Goal: Information Seeking & Learning: Learn about a topic

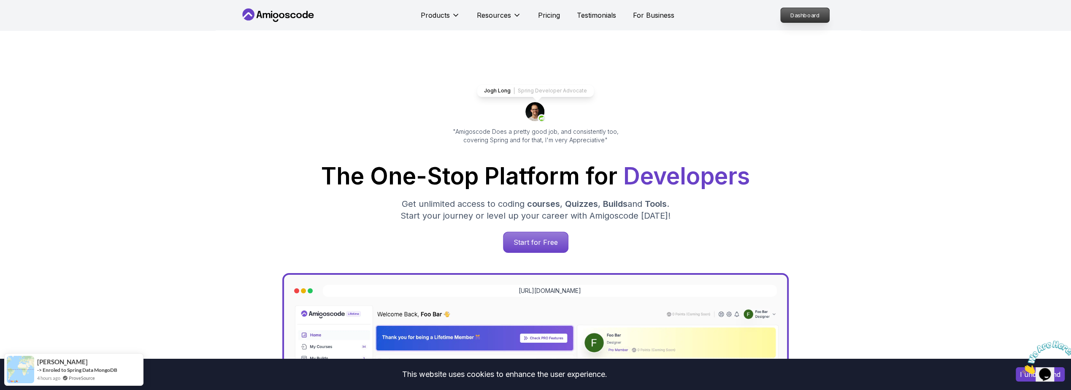
click at [813, 16] on p "Dashboard" at bounding box center [804, 15] width 49 height 14
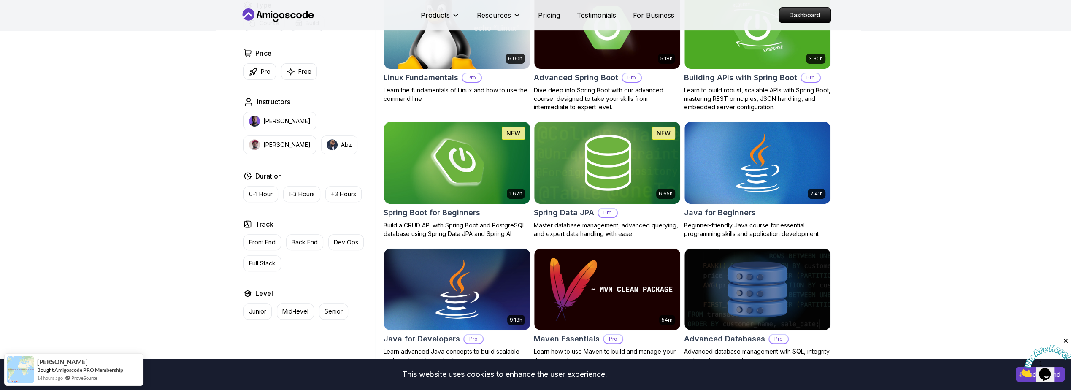
scroll to position [304, 0]
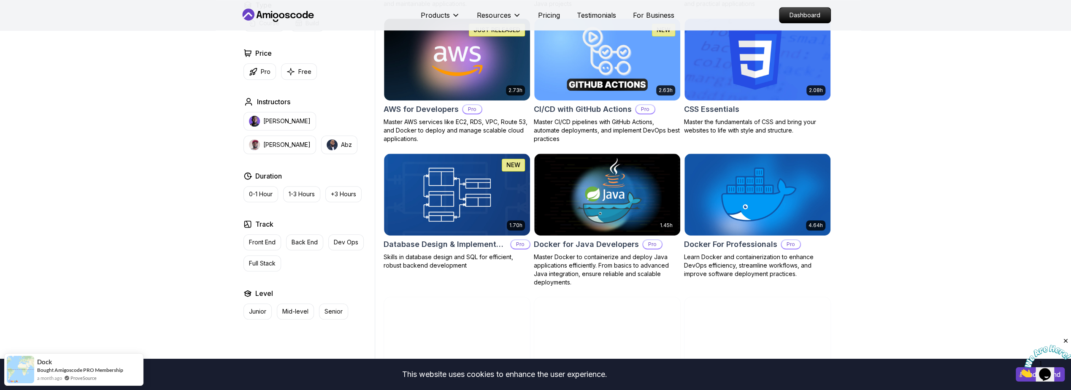
scroll to position [658, 0]
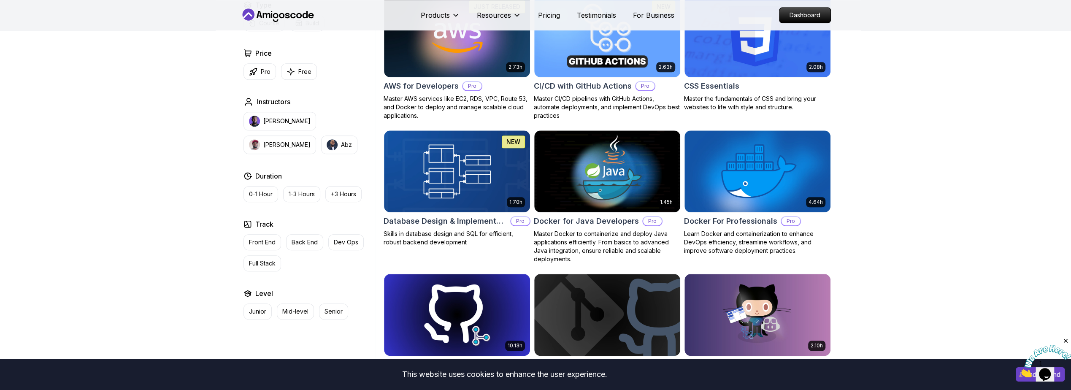
click at [258, 16] on icon at bounding box center [259, 14] width 5 height 7
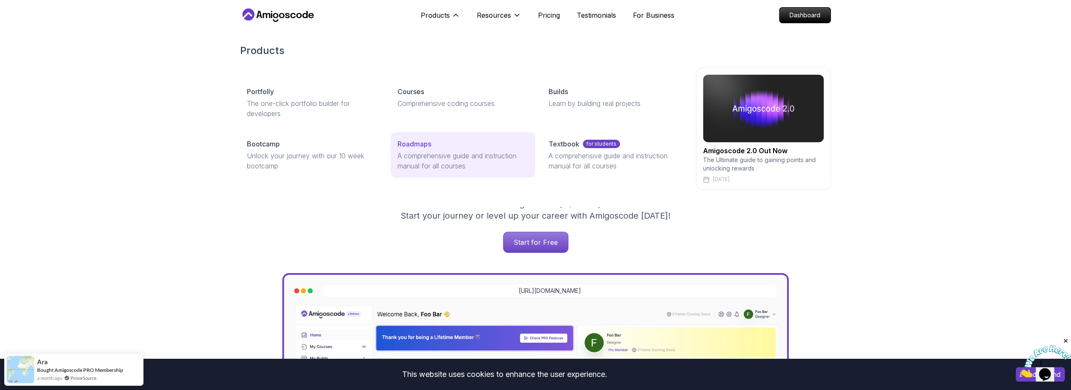
click at [425, 154] on p "A comprehensive guide and instruction manual for all courses" at bounding box center [462, 161] width 130 height 20
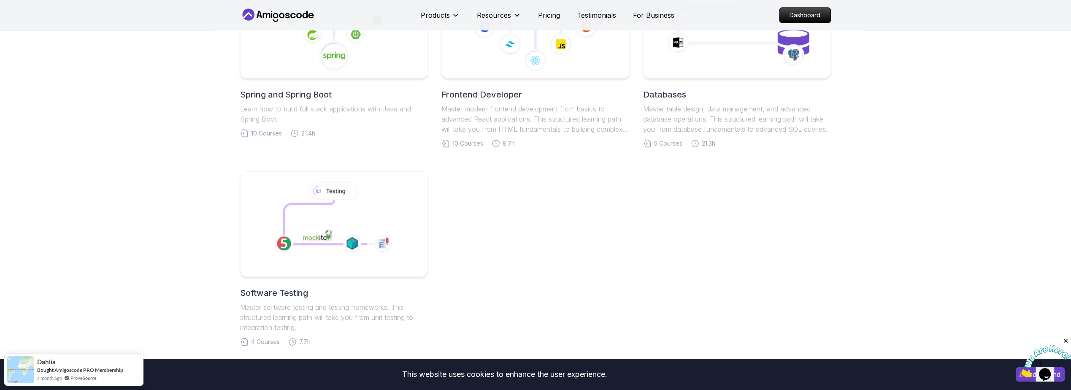
scroll to position [354, 0]
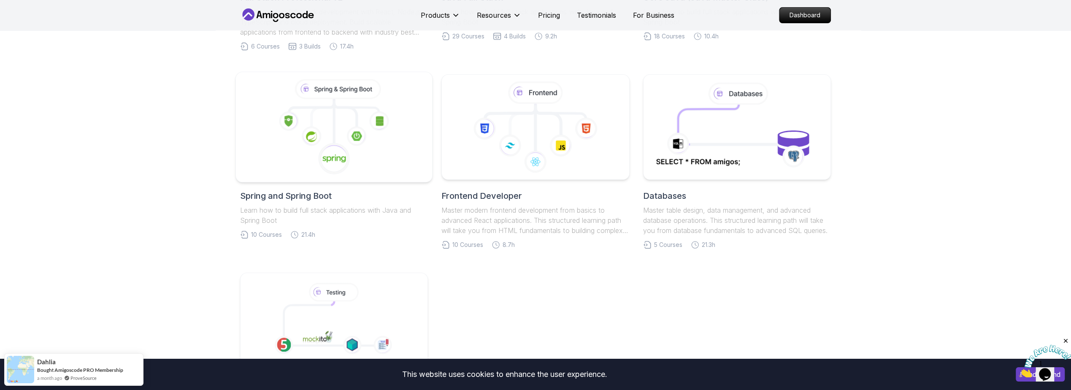
click at [302, 142] on icon at bounding box center [334, 127] width 182 height 96
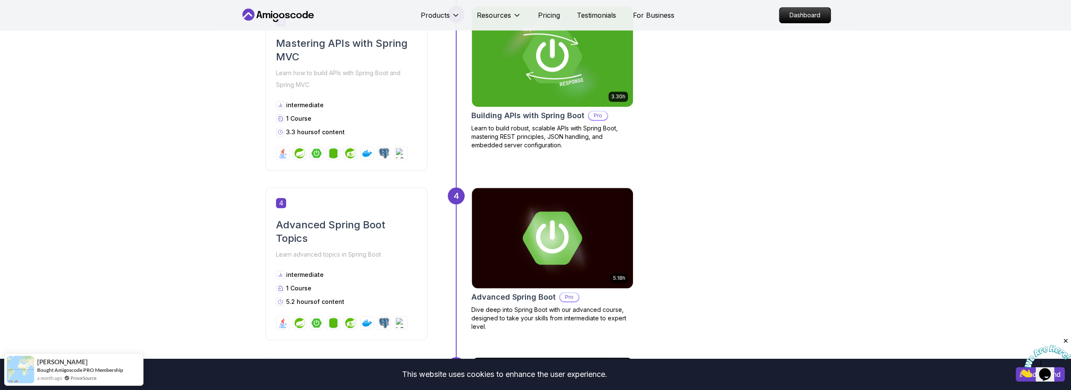
scroll to position [911, 0]
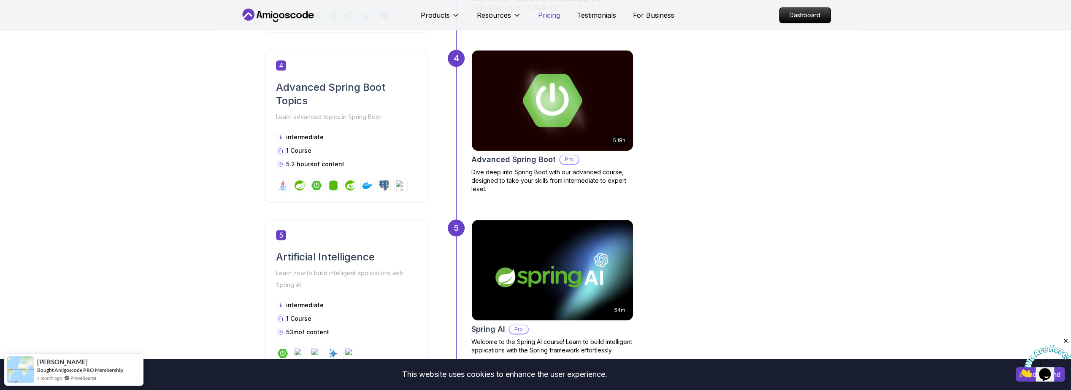
click at [552, 16] on p "Pricing" at bounding box center [549, 15] width 22 height 10
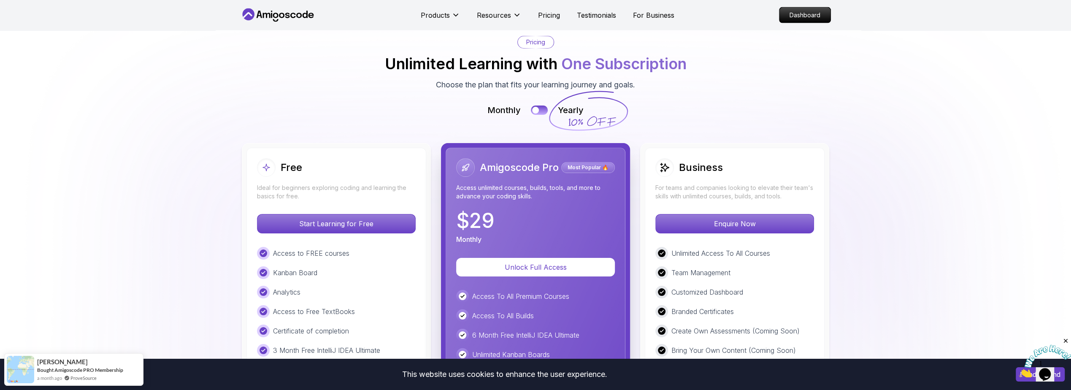
scroll to position [1928, 0]
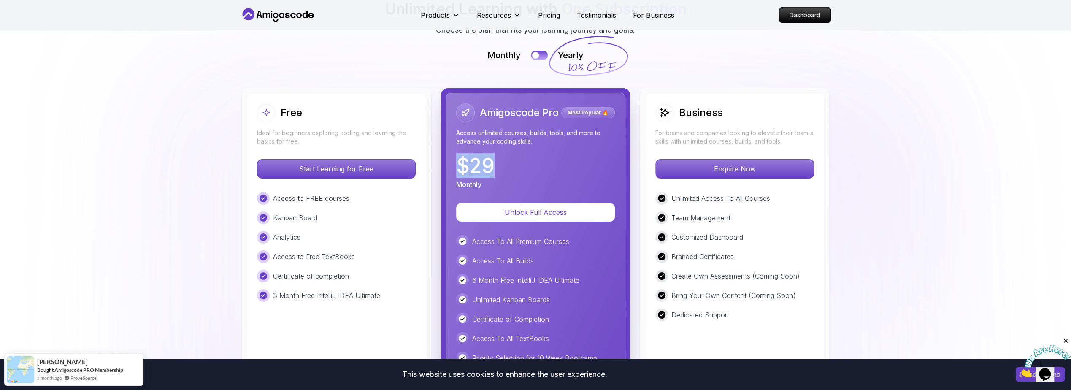
drag, startPoint x: 493, startPoint y: 118, endPoint x: 452, endPoint y: 120, distance: 40.6
click at [452, 120] on div "Amigoscode Pro Most Popular 🔥 Access unlimited courses, builds, tools, and more…" at bounding box center [536, 292] width 180 height 398
click at [496, 156] on div "$ 29 Monthly" at bounding box center [535, 173] width 159 height 34
drag, startPoint x: 493, startPoint y: 125, endPoint x: 466, endPoint y: 126, distance: 27.0
click at [447, 124] on div "Amigoscode Pro Most Popular 🔥 Access unlimited courses, builds, tools, and more…" at bounding box center [536, 292] width 180 height 398
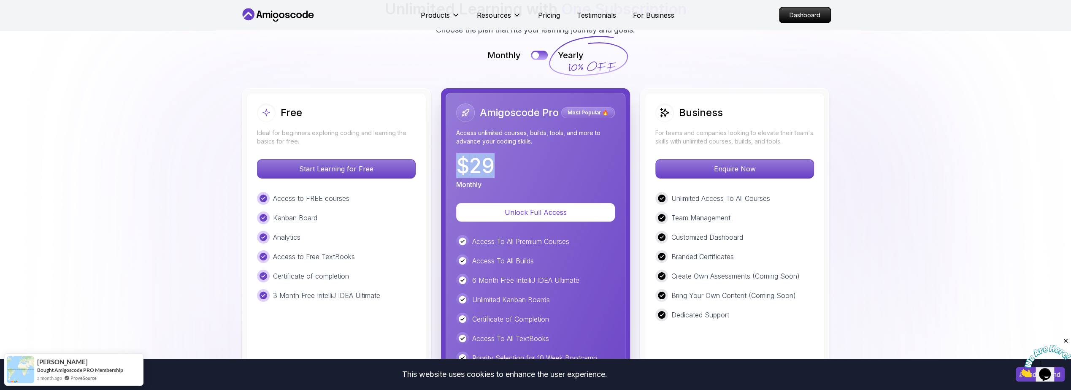
click at [517, 156] on div "$ 29 Monthly" at bounding box center [535, 173] width 159 height 34
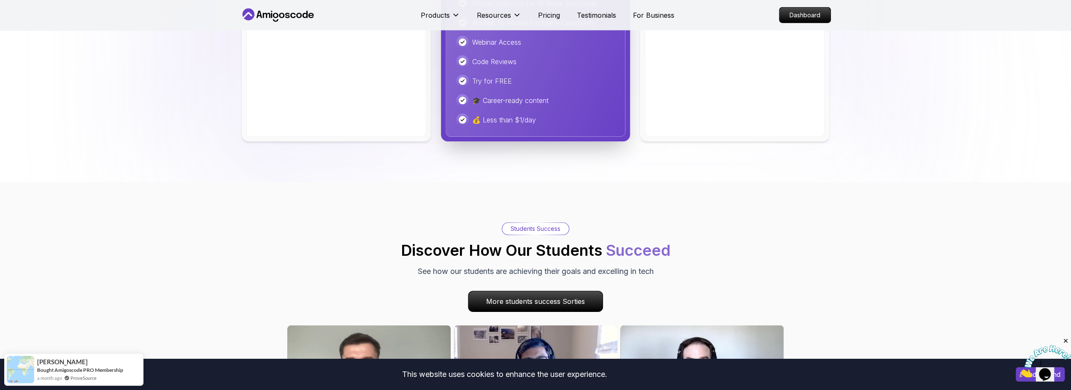
scroll to position [2485, 0]
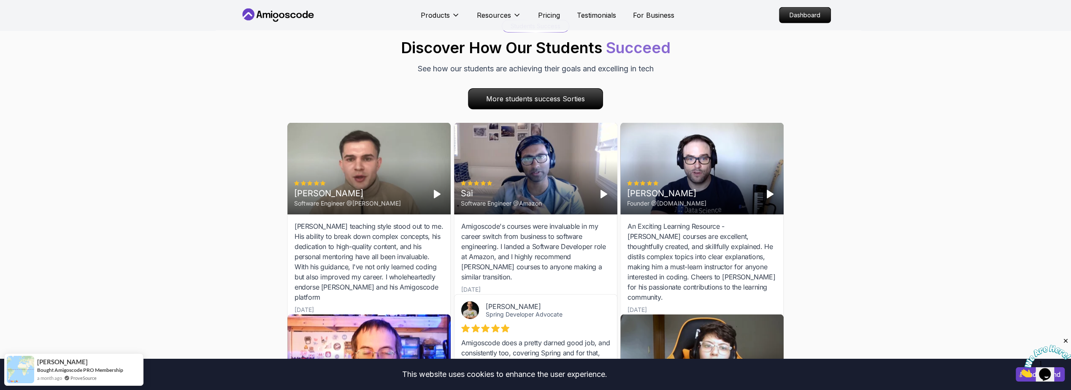
click at [120, 169] on div "Students Success Discover How Our Students Succeed See how our students are ach…" at bounding box center [535, 247] width 1071 height 537
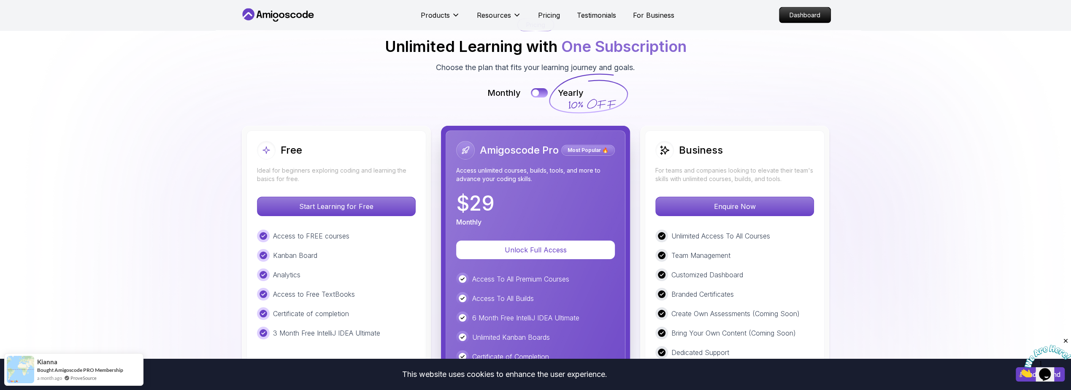
scroll to position [1827, 0]
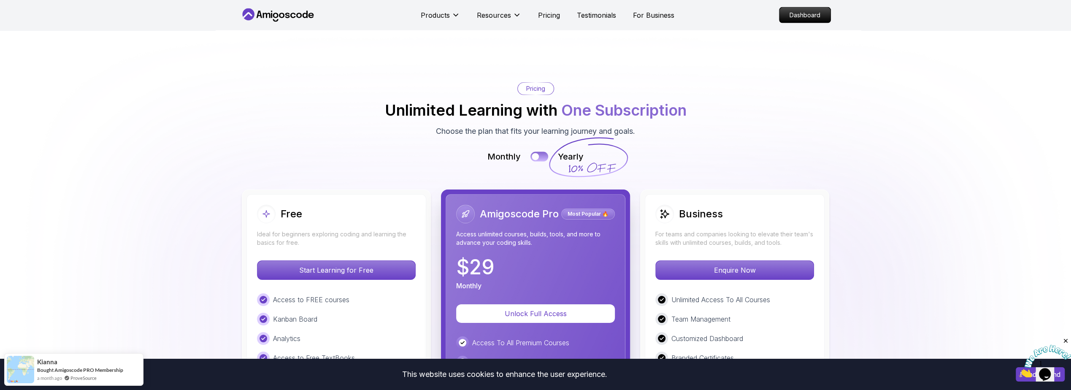
click at [542, 151] on button at bounding box center [539, 156] width 18 height 10
click at [542, 153] on div at bounding box center [543, 156] width 7 height 7
click at [542, 151] on button at bounding box center [539, 156] width 18 height 10
click at [542, 153] on div at bounding box center [543, 156] width 7 height 7
click at [533, 151] on button at bounding box center [539, 156] width 18 height 10
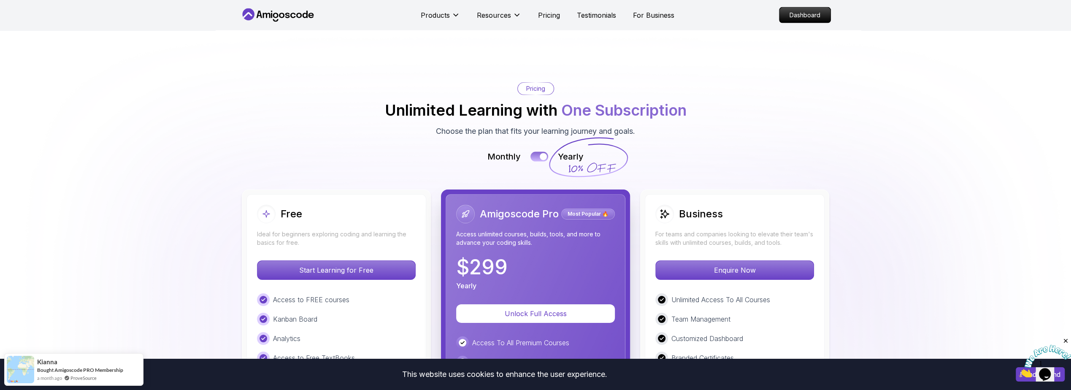
click at [533, 151] on button at bounding box center [539, 156] width 18 height 10
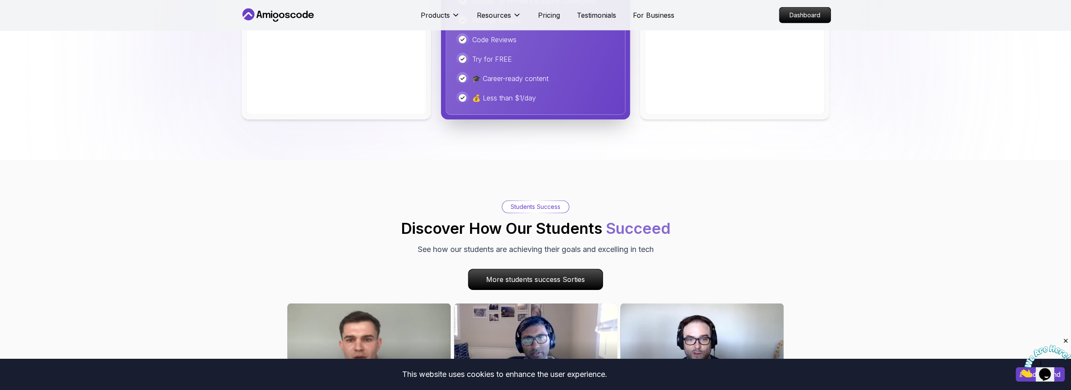
scroll to position [2333, 0]
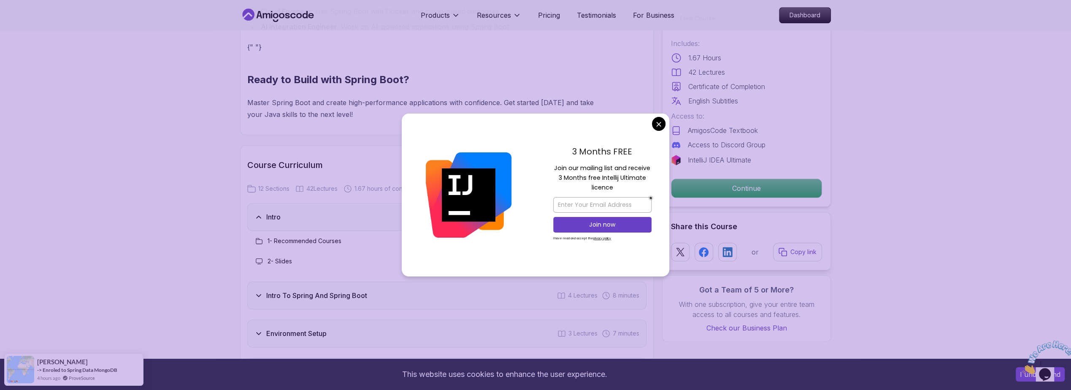
scroll to position [1063, 0]
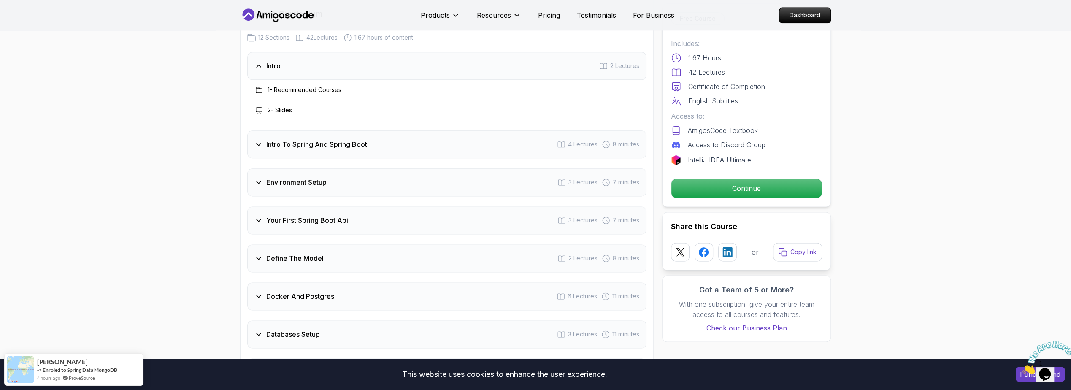
click at [325, 215] on h3 "Your First Spring Boot Api" at bounding box center [307, 220] width 82 height 10
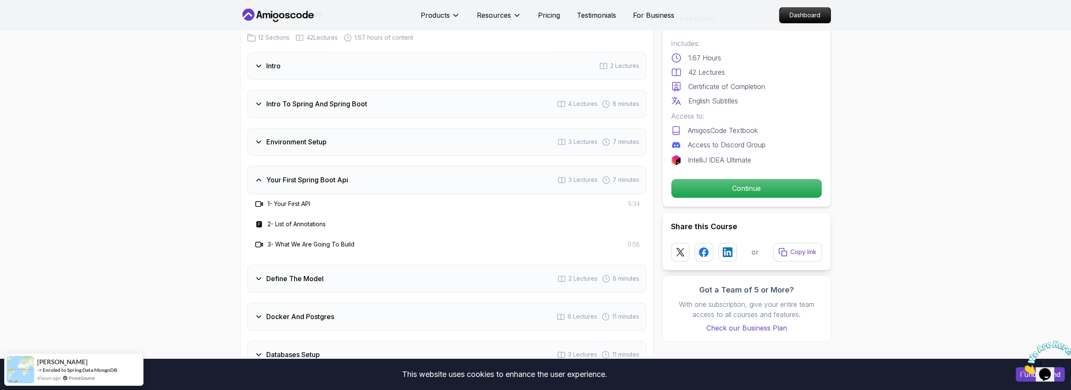
scroll to position [1164, 0]
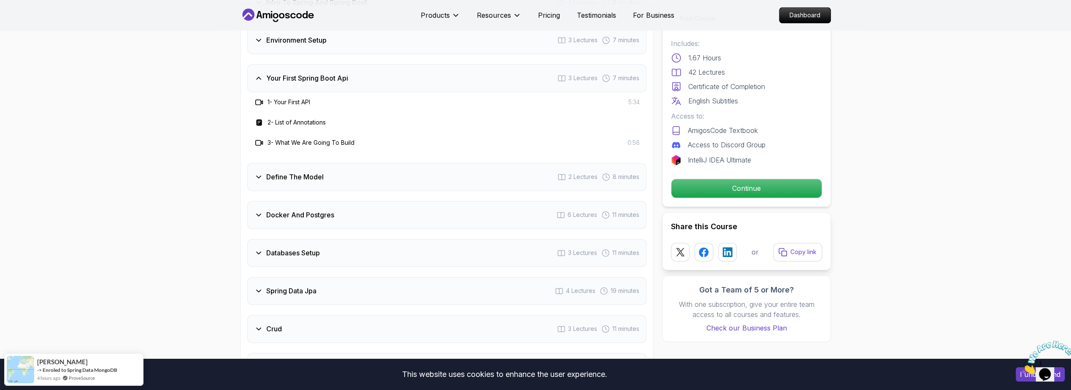
click at [333, 206] on div "Docker And Postgres 6 Lectures 11 minutes" at bounding box center [446, 215] width 399 height 28
